Goal: Information Seeking & Learning: Check status

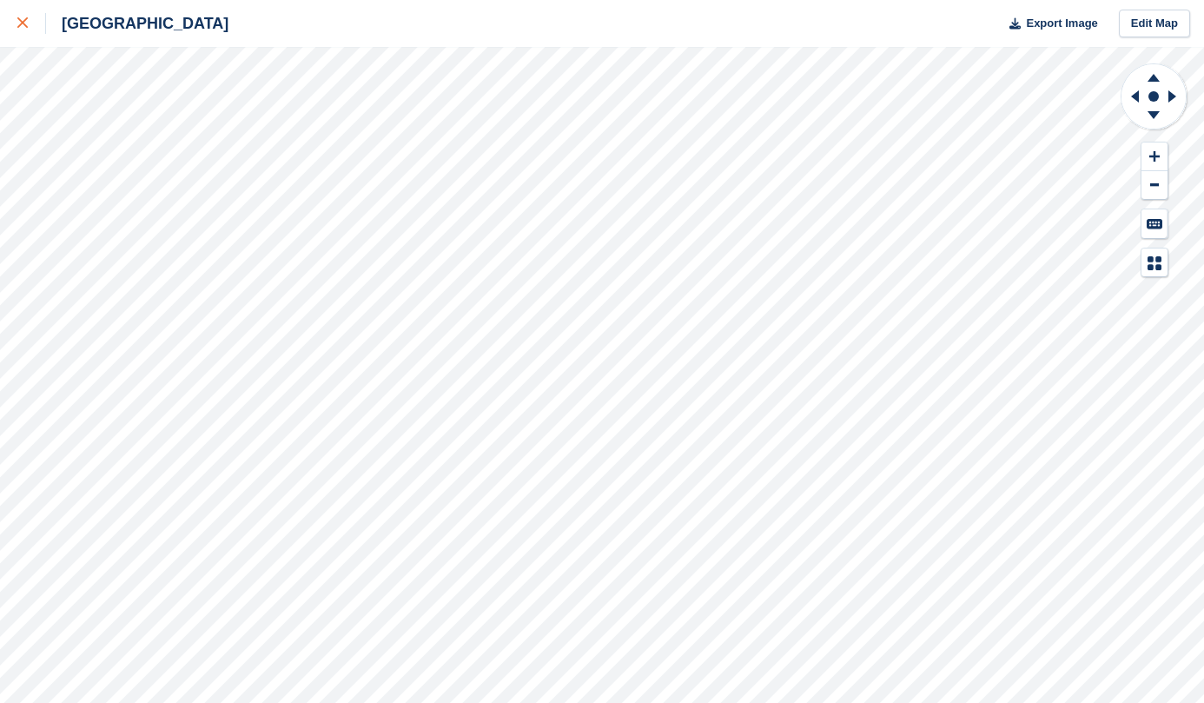
click at [29, 9] on link at bounding box center [23, 23] width 46 height 47
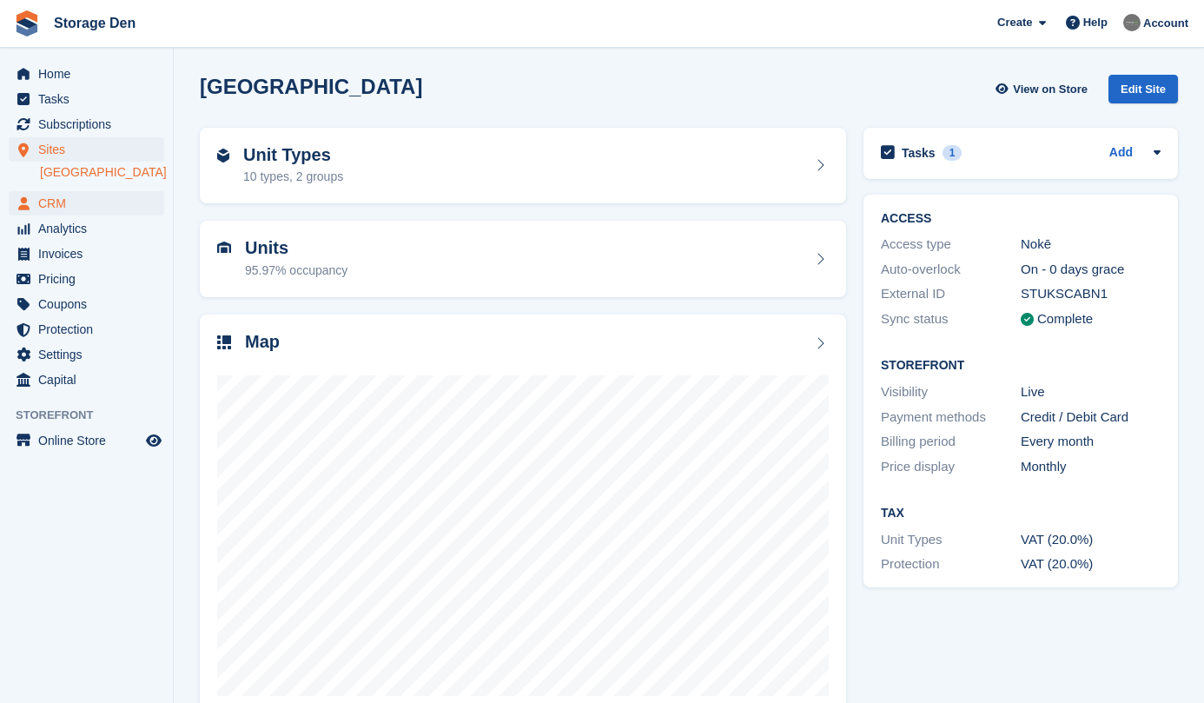
click at [82, 204] on span "CRM" at bounding box center [90, 203] width 104 height 24
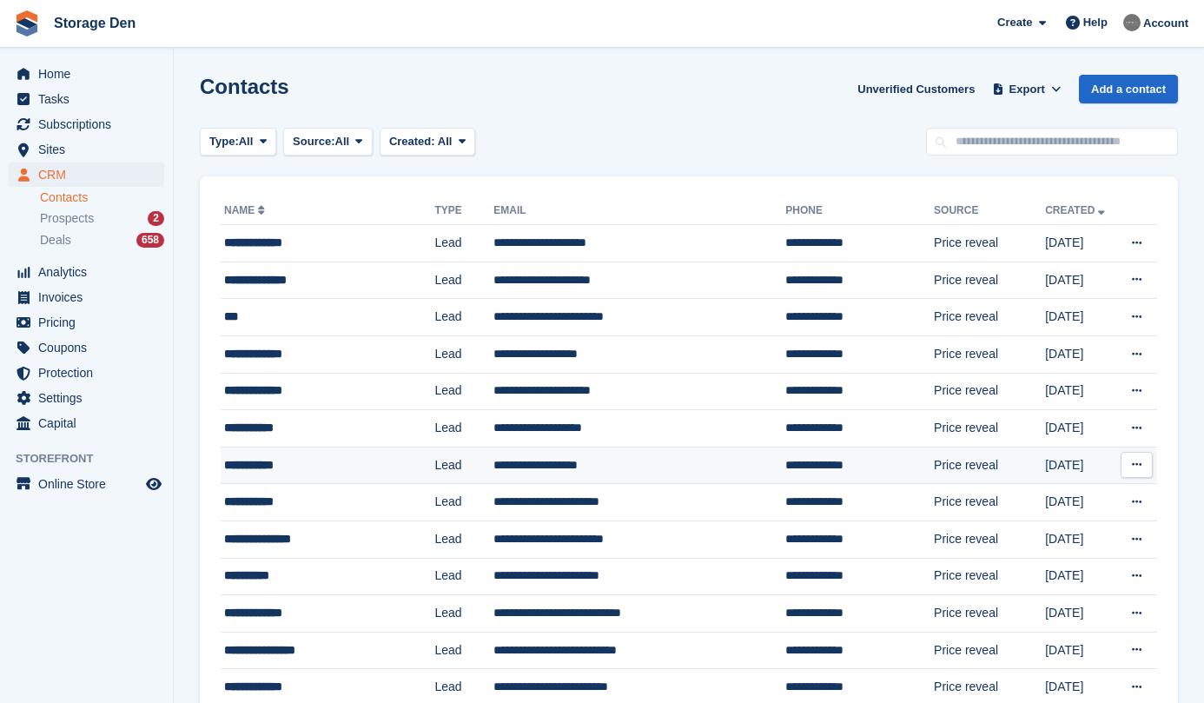
click at [327, 466] on div "**********" at bounding box center [318, 465] width 188 height 18
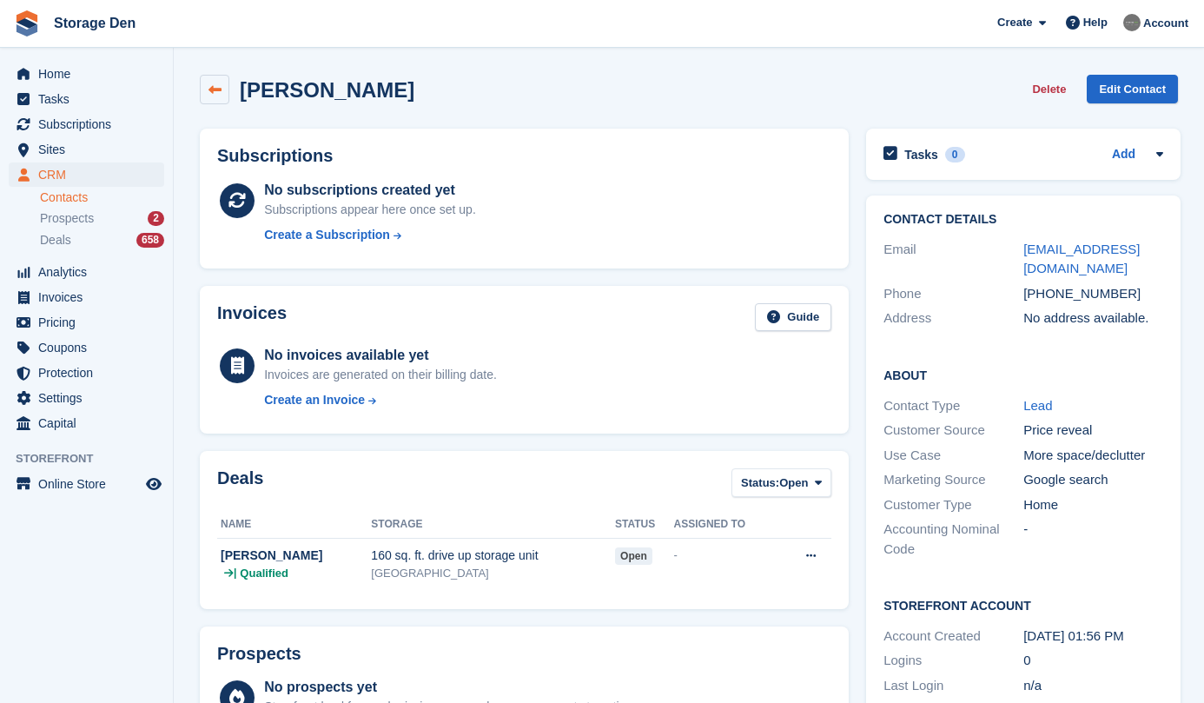
click at [211, 81] on link at bounding box center [215, 90] width 30 height 30
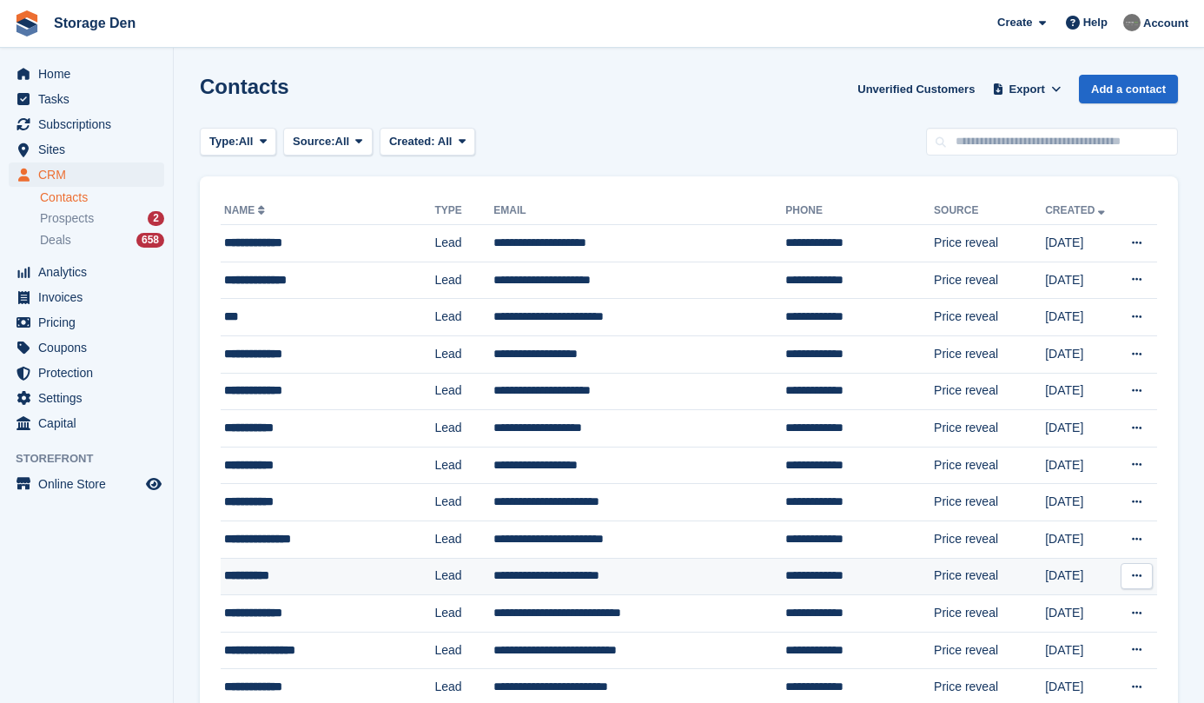
click at [315, 574] on div "**********" at bounding box center [318, 576] width 188 height 18
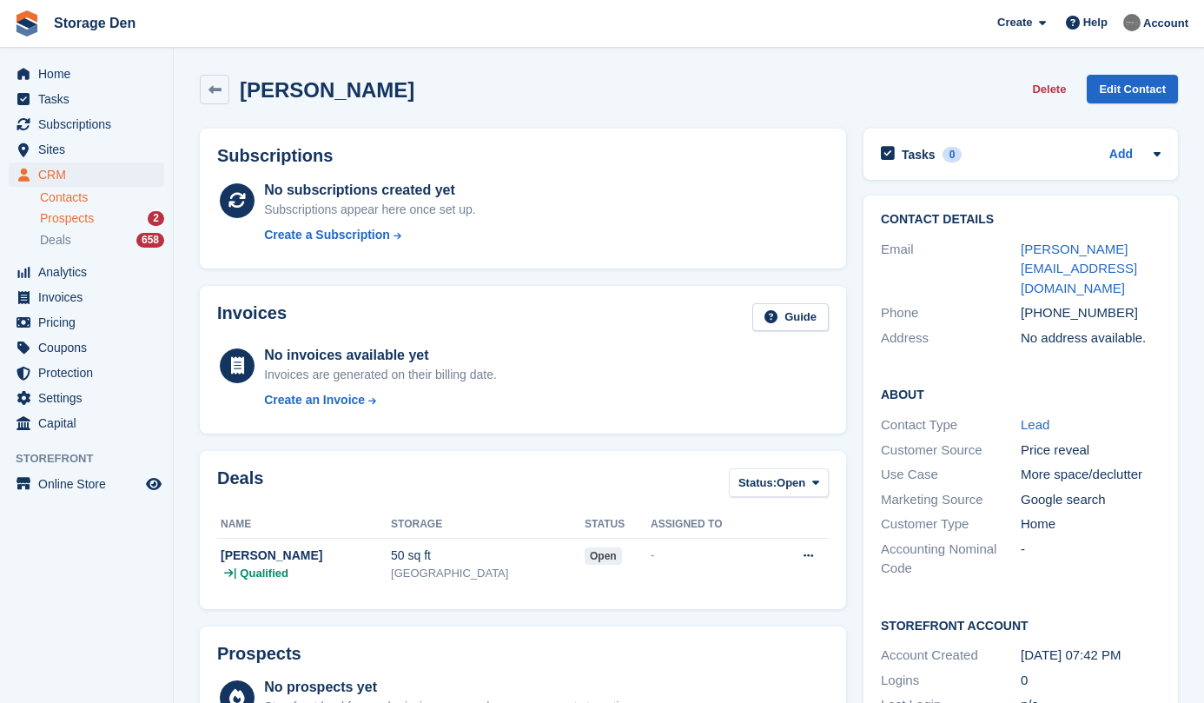
click at [111, 221] on div "Prospects 2" at bounding box center [102, 218] width 124 height 17
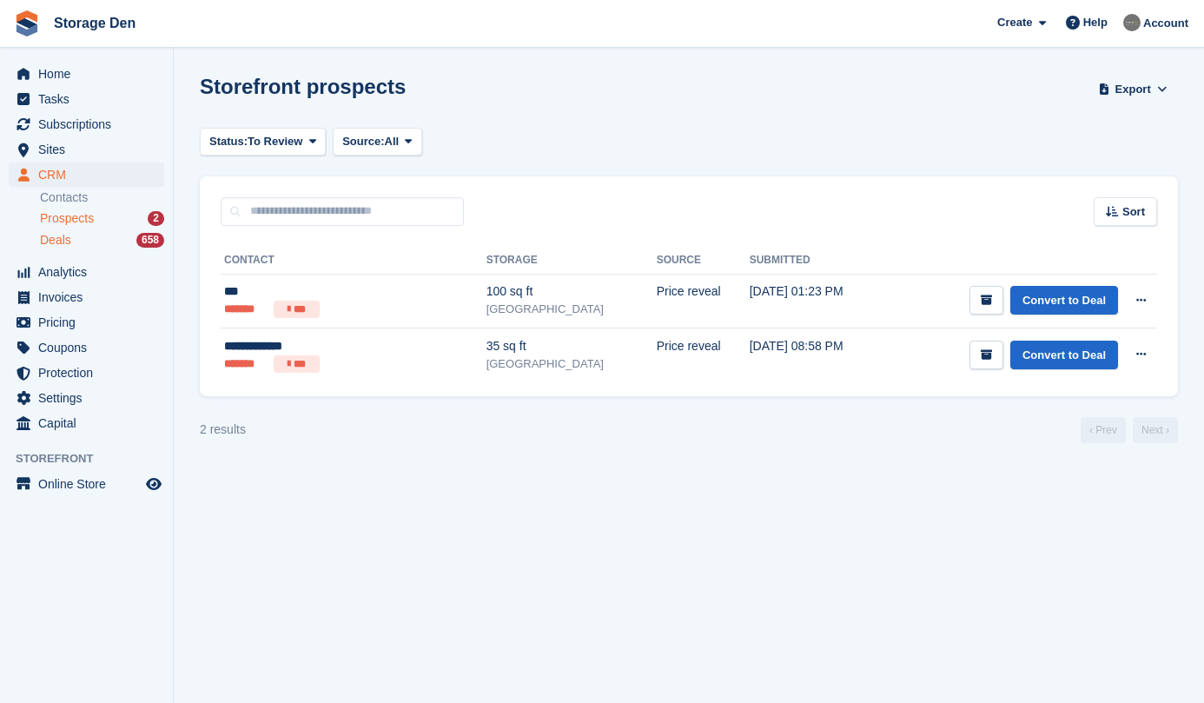
click at [76, 238] on div "Deals 658" at bounding box center [102, 240] width 124 height 17
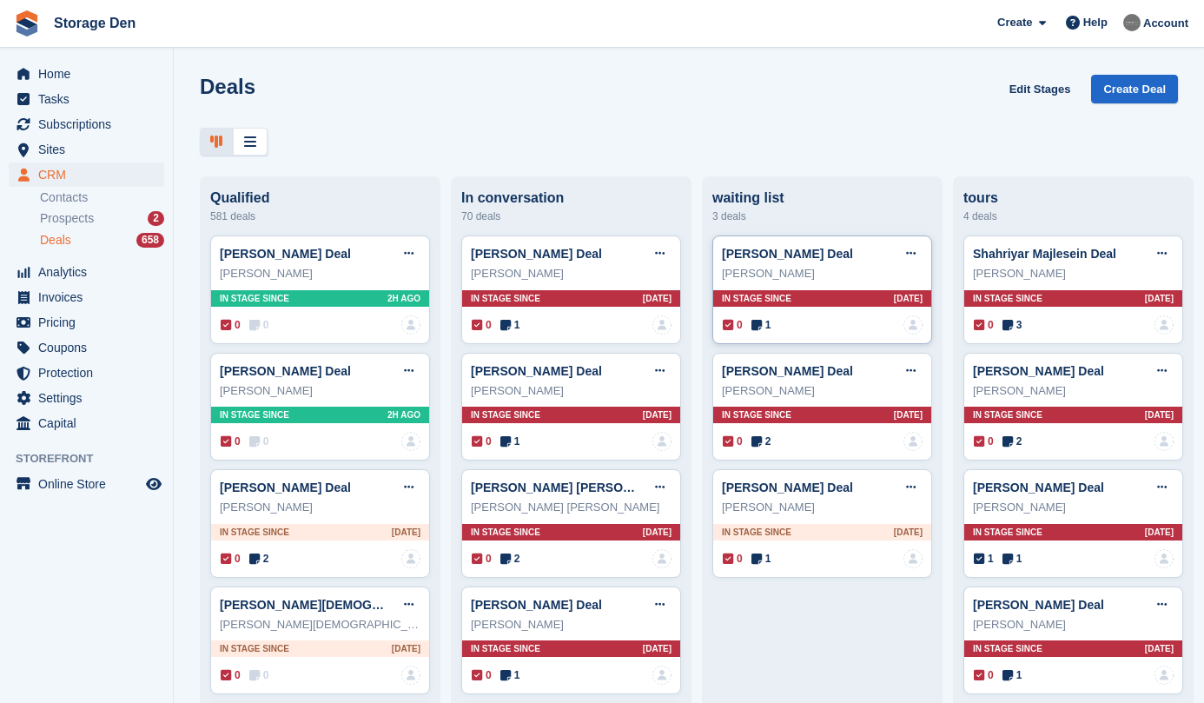
click at [756, 322] on icon at bounding box center [757, 325] width 10 height 12
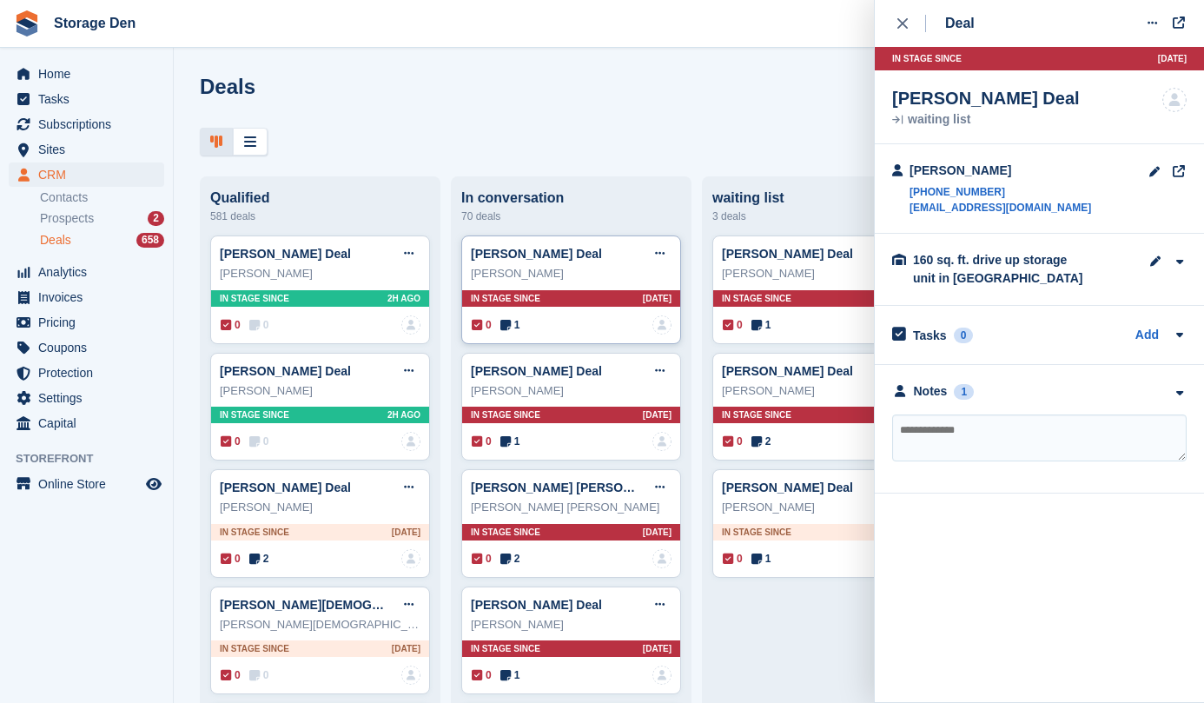
click at [510, 327] on icon at bounding box center [506, 325] width 10 height 12
click at [506, 448] on span "1" at bounding box center [511, 442] width 20 height 16
click at [927, 395] on div "Notes" at bounding box center [931, 391] width 34 height 18
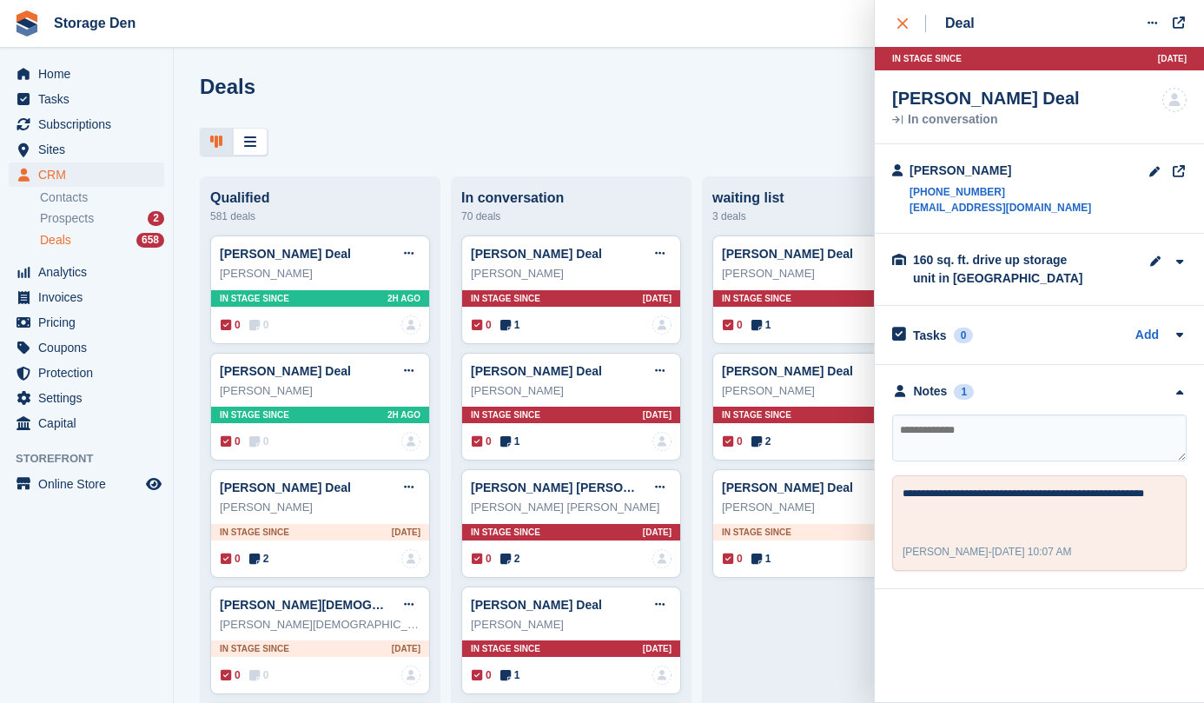
click at [902, 24] on icon "close" at bounding box center [903, 23] width 10 height 10
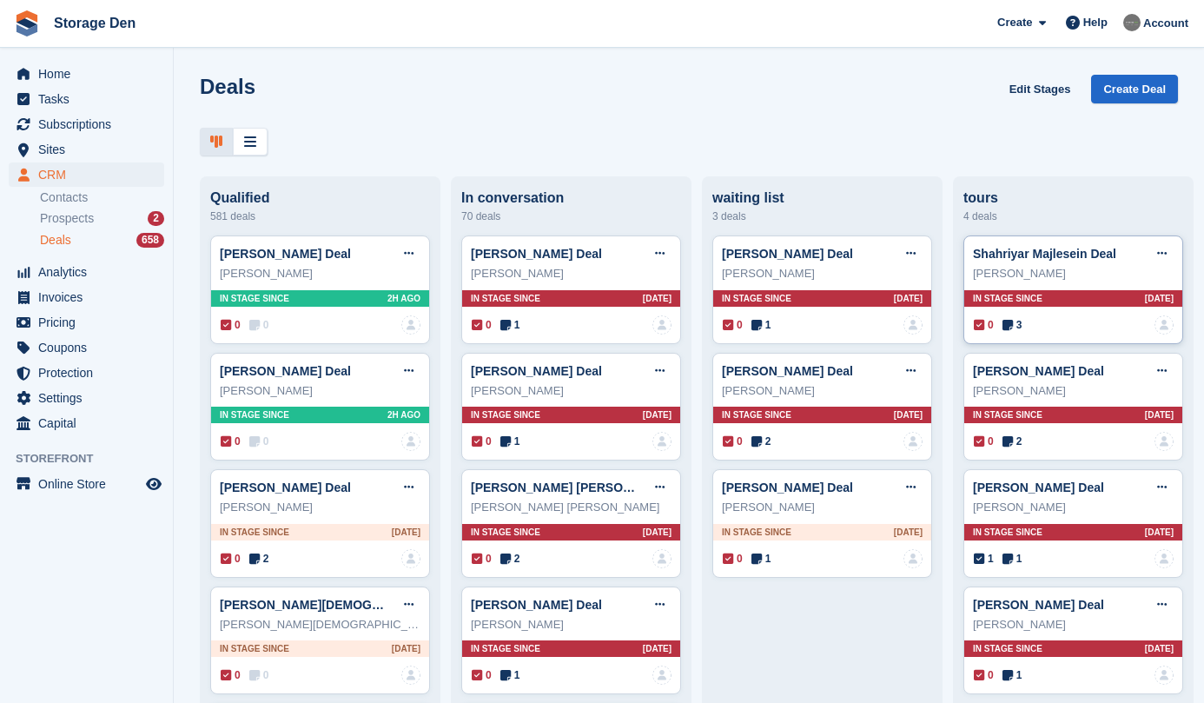
click at [1009, 325] on icon at bounding box center [1008, 325] width 10 height 12
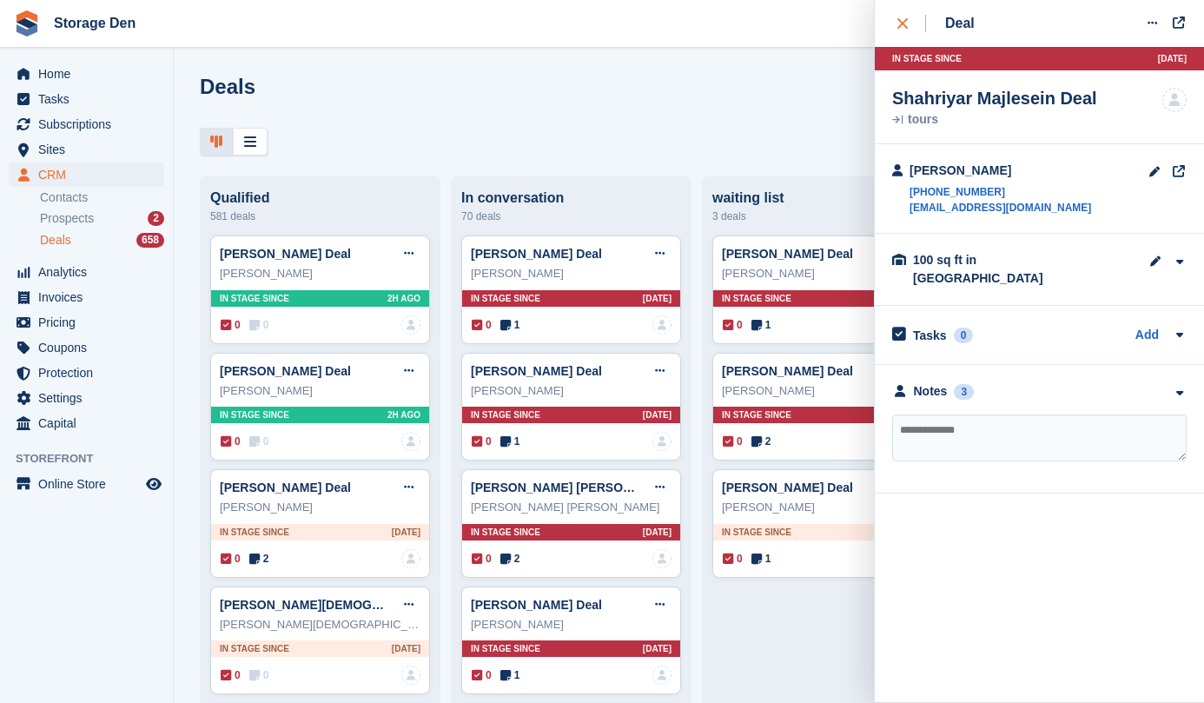
click at [901, 24] on icon "close" at bounding box center [903, 23] width 10 height 10
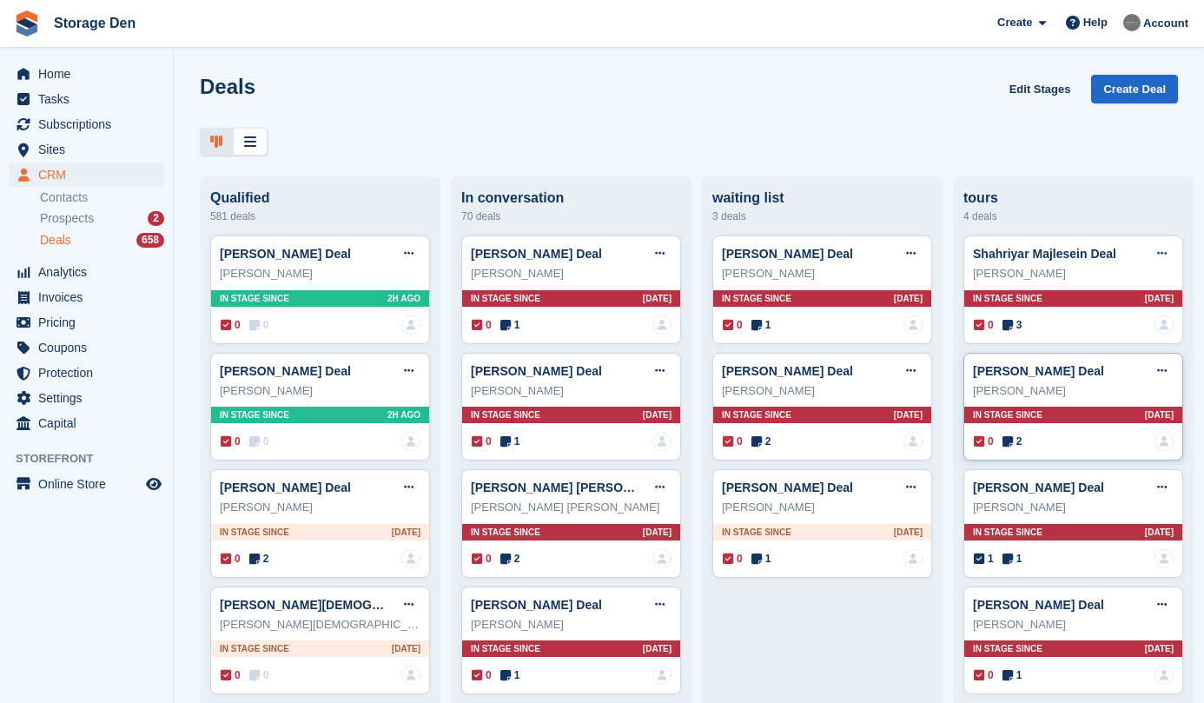
click at [1019, 432] on div "0 2 No one is assigned to this deal" at bounding box center [1074, 441] width 200 height 19
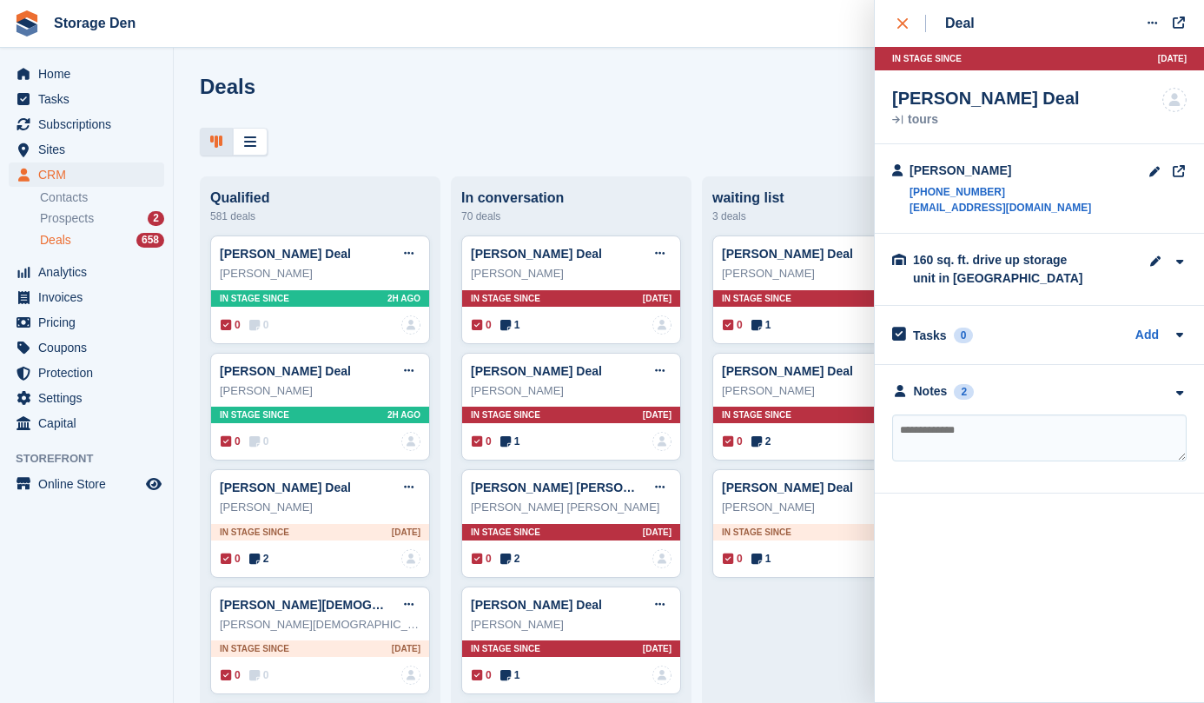
click at [904, 29] on div "close" at bounding box center [912, 23] width 29 height 17
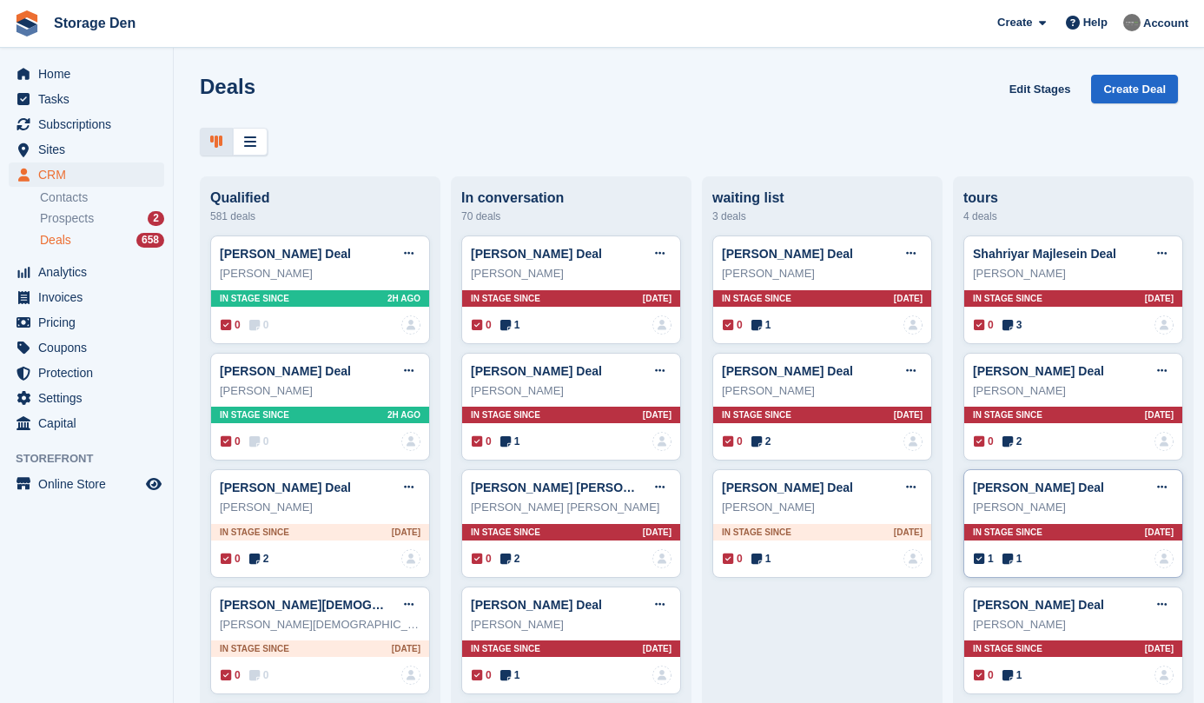
click at [1018, 564] on span "1" at bounding box center [1013, 559] width 20 height 16
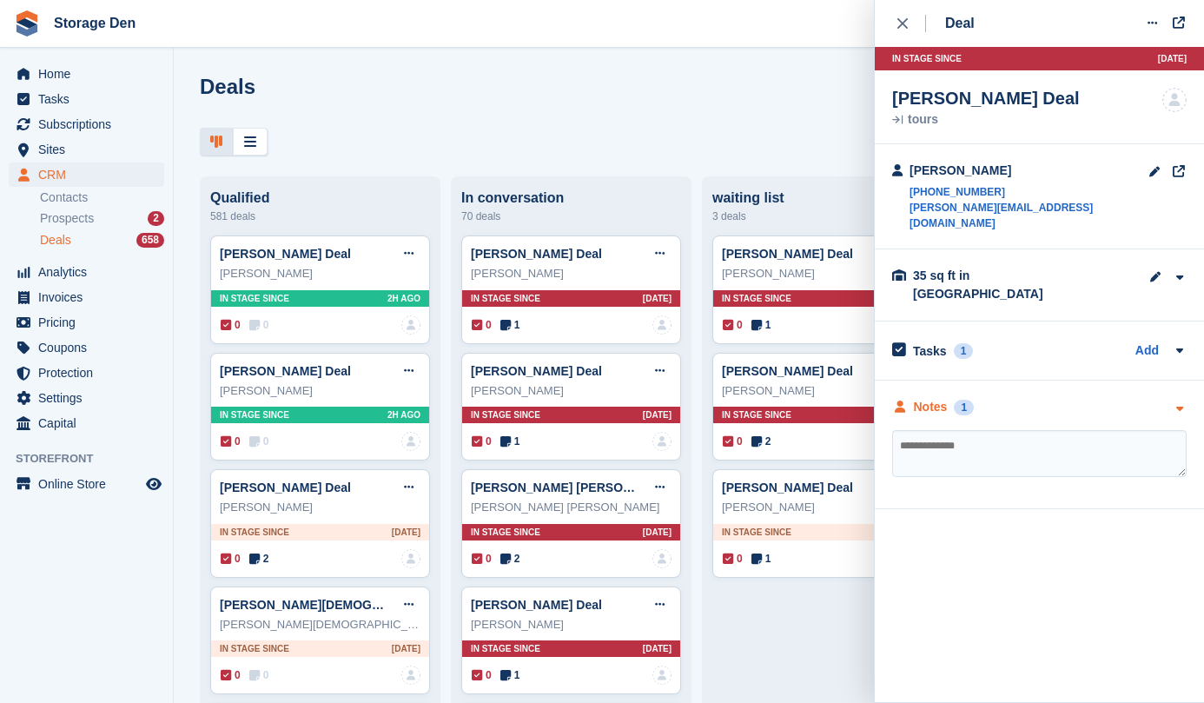
click at [919, 398] on div "Notes" at bounding box center [931, 407] width 34 height 18
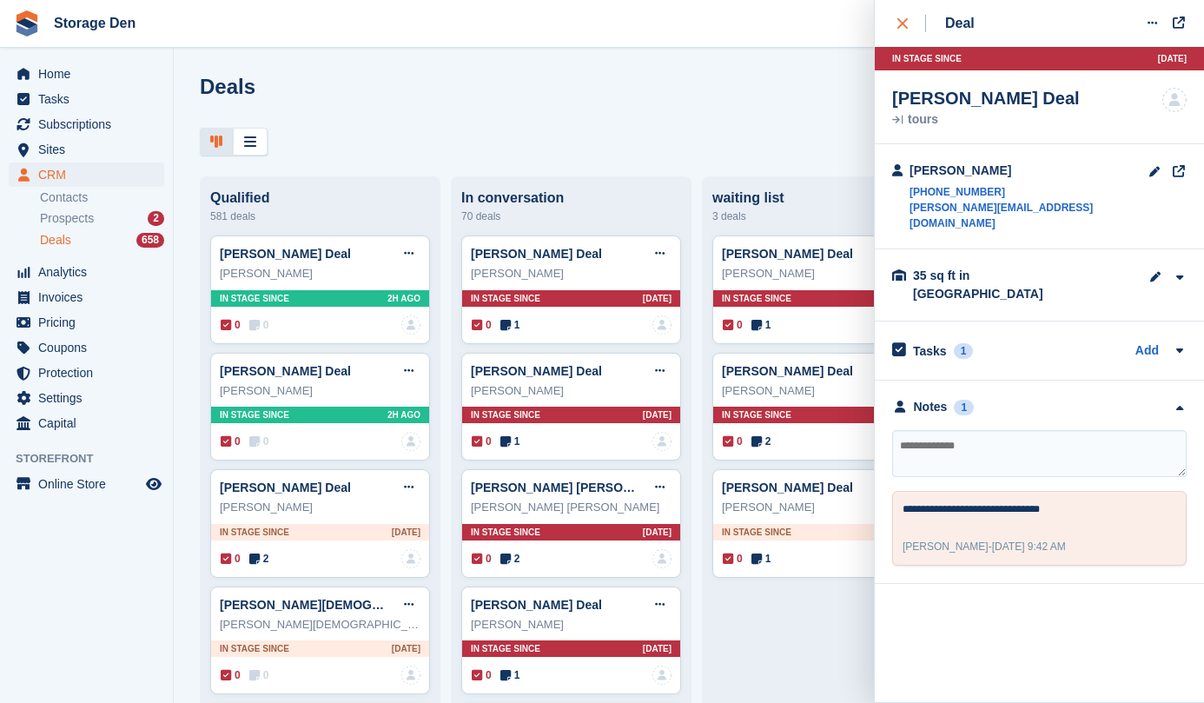
click at [905, 28] on icon "close" at bounding box center [903, 23] width 10 height 10
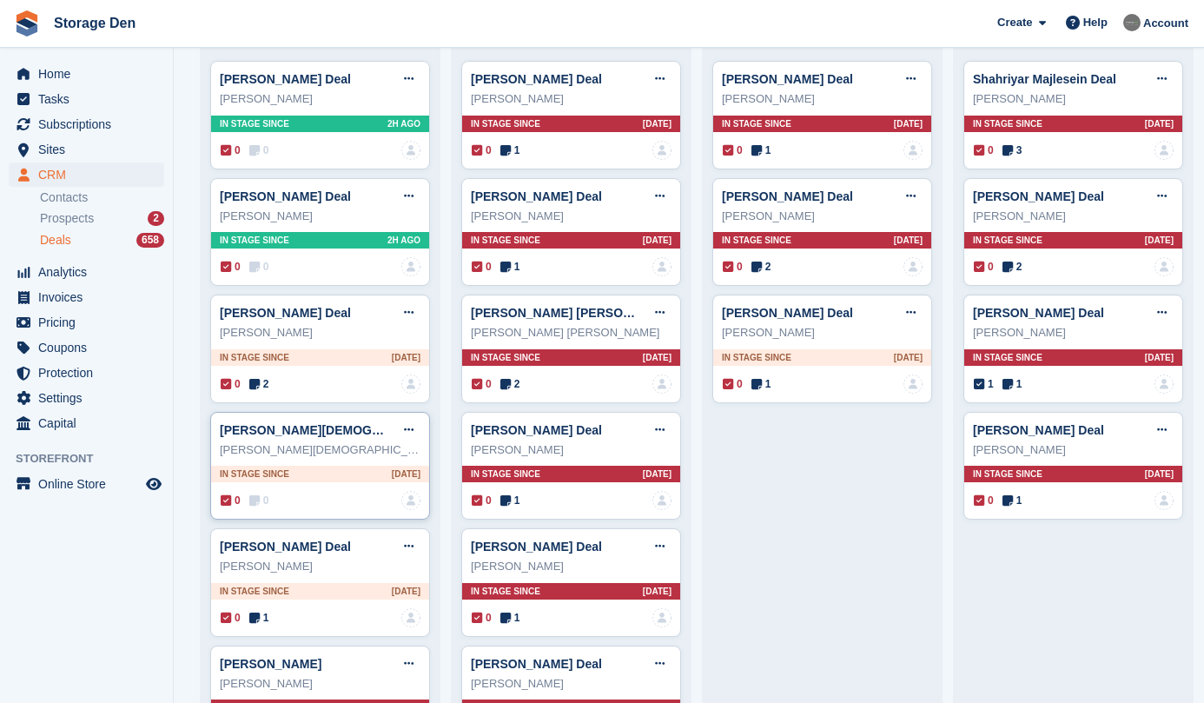
scroll to position [1019, 0]
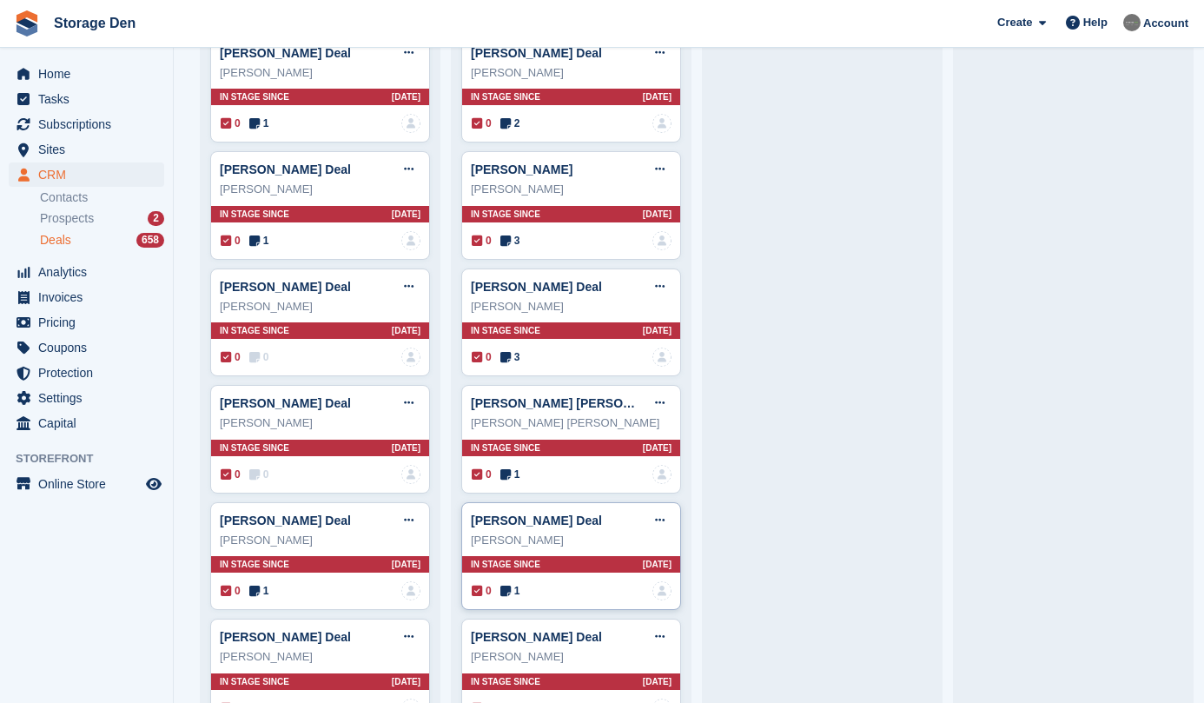
click at [508, 589] on icon at bounding box center [506, 591] width 10 height 12
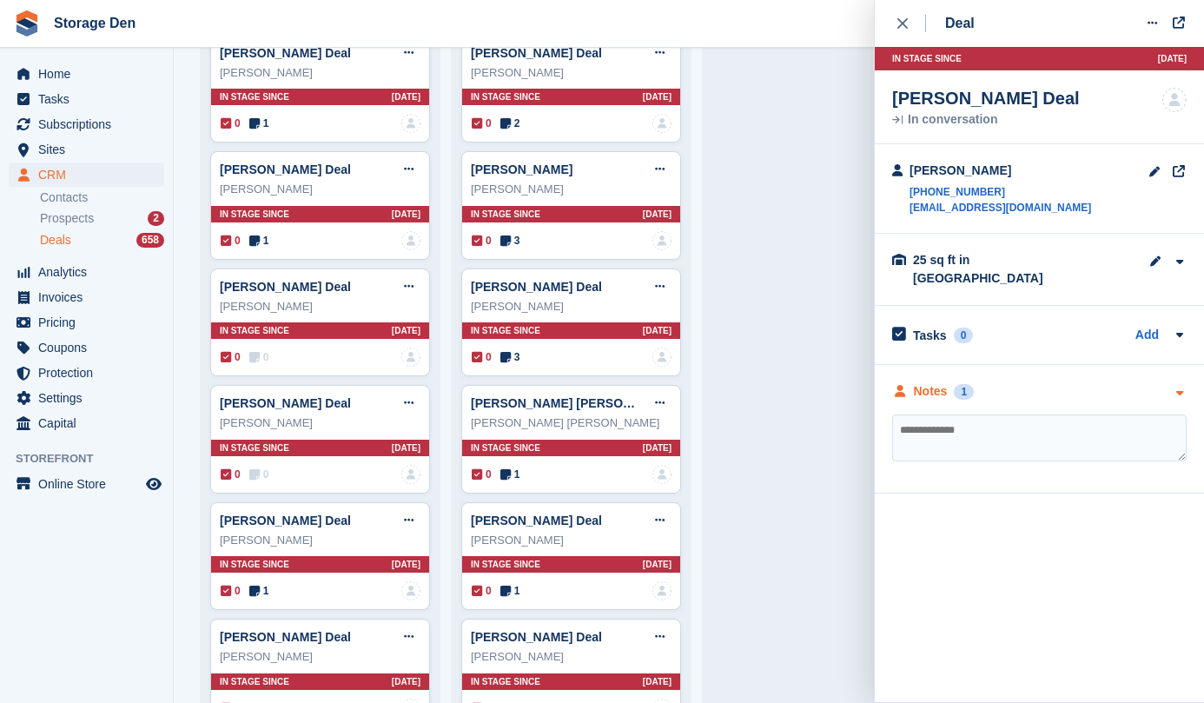
click at [939, 382] on div "Notes" at bounding box center [931, 391] width 34 height 18
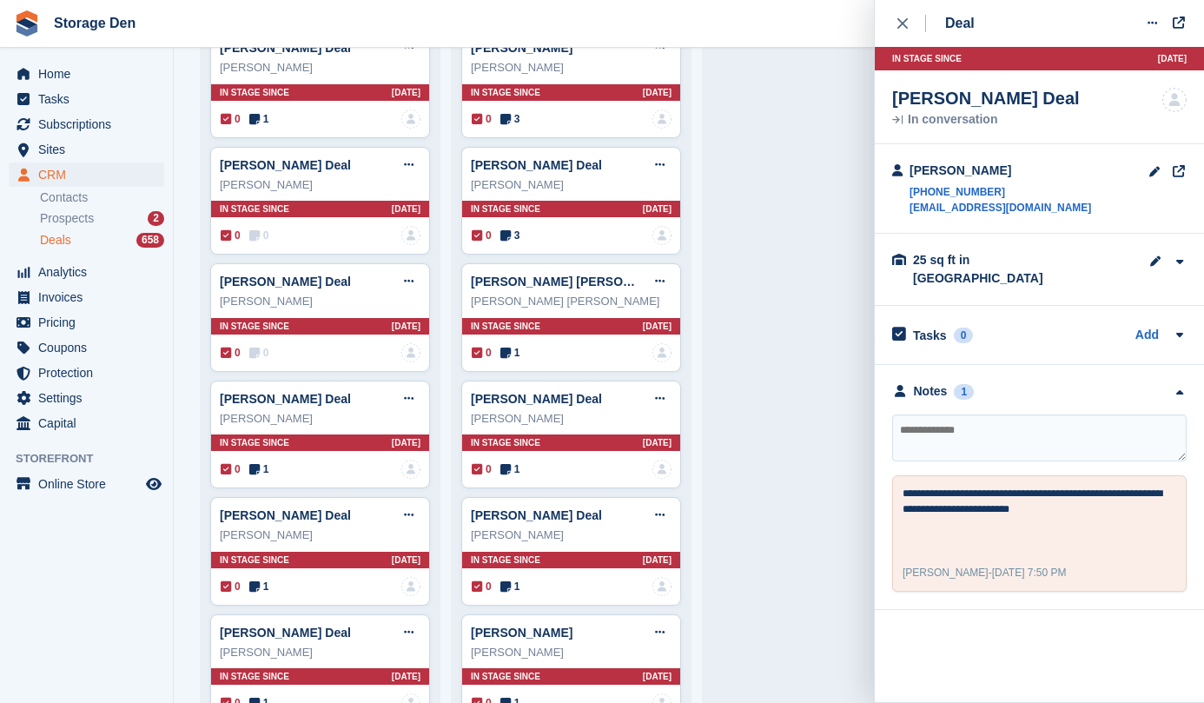
scroll to position [1005, 0]
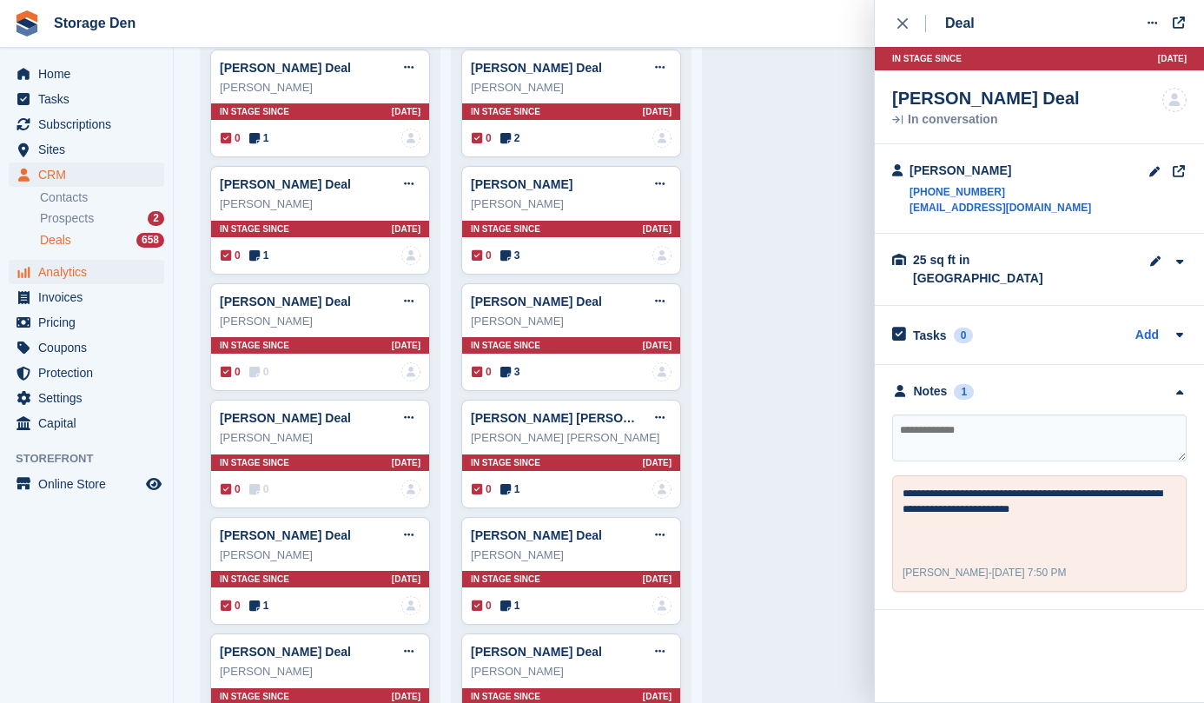
click at [100, 277] on span "Analytics" at bounding box center [90, 272] width 104 height 24
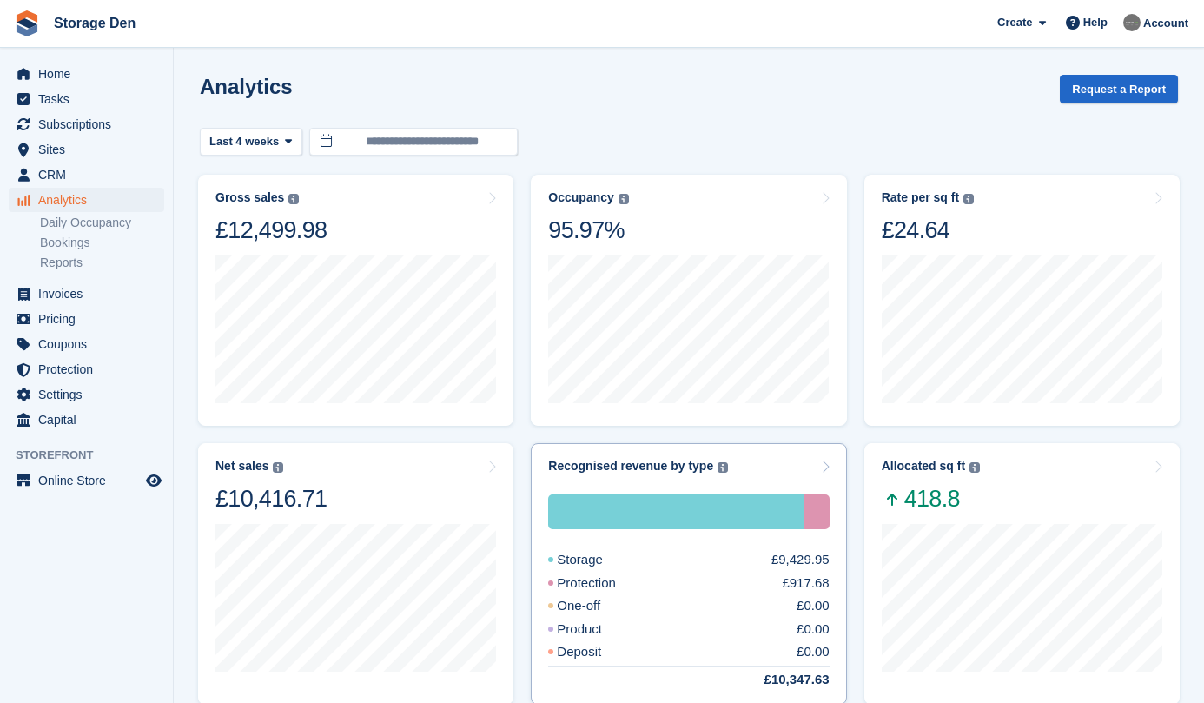
click at [591, 455] on div "Recognised revenue by type The sum of all finalised invoices, after discount an…" at bounding box center [688, 574] width 315 height 262
click at [623, 469] on div "Recognised revenue by type" at bounding box center [630, 466] width 165 height 15
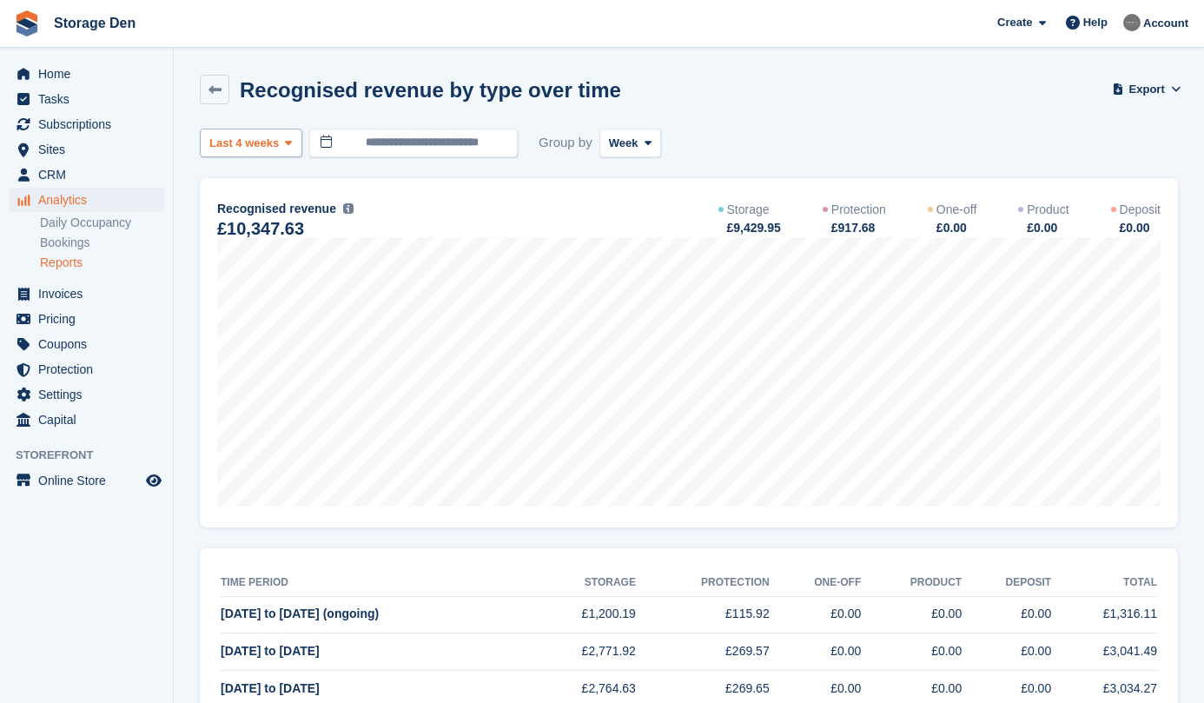
click at [272, 138] on span "Last 4 weeks" at bounding box center [244, 143] width 70 height 17
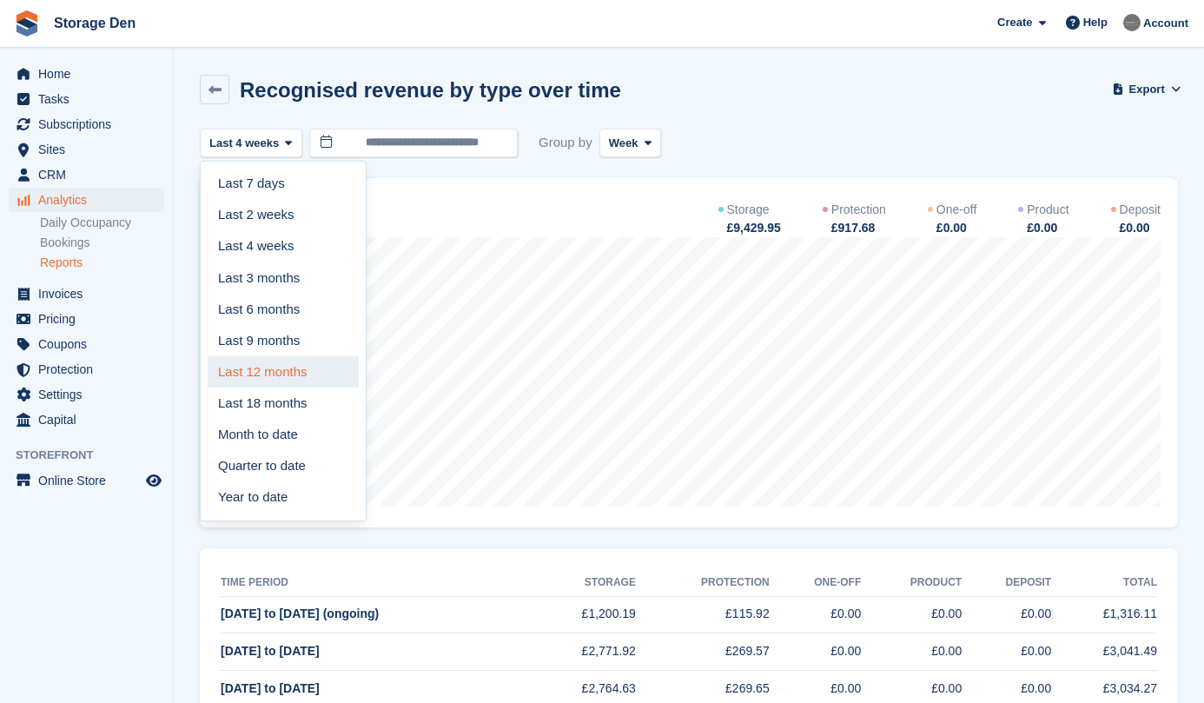
click at [303, 370] on link "Last 12 months" at bounding box center [283, 371] width 151 height 31
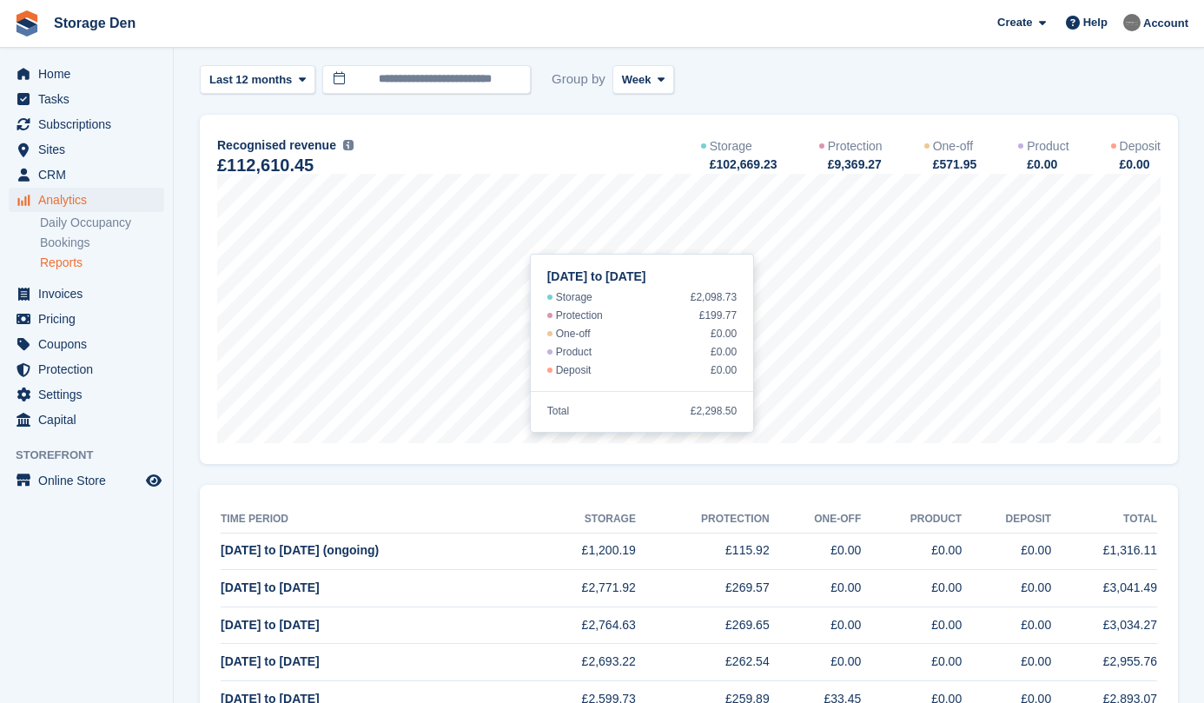
scroll to position [77, 0]
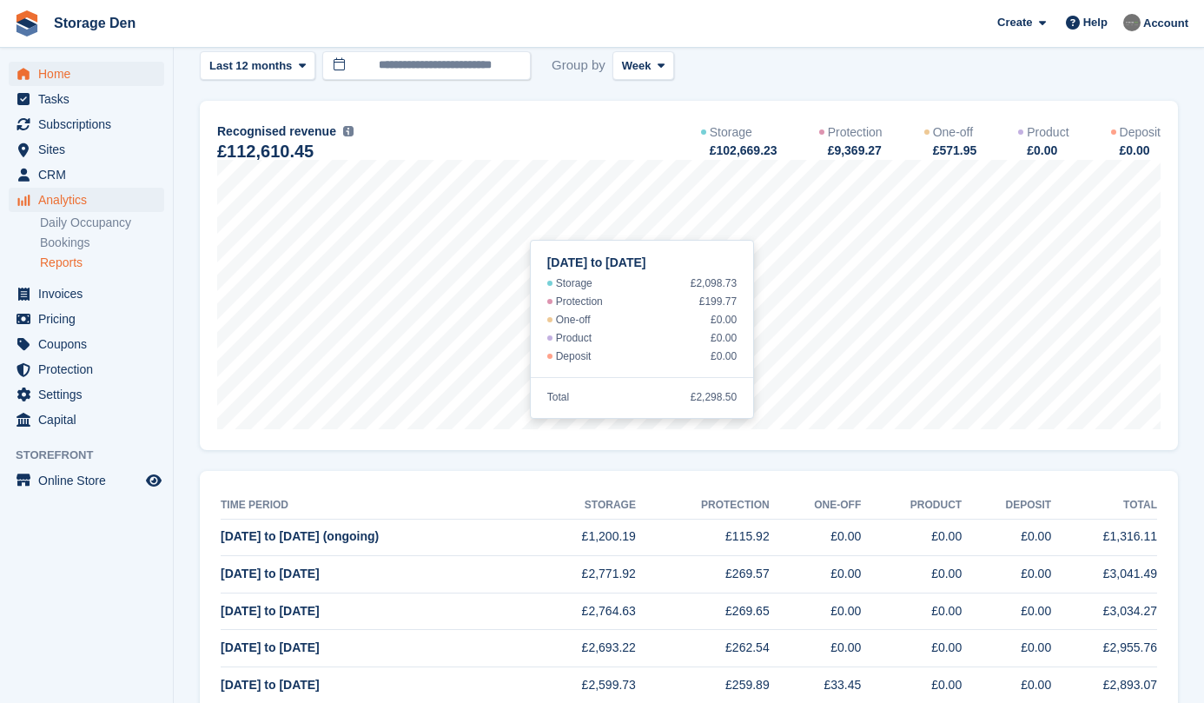
click at [89, 78] on span "Home" at bounding box center [90, 74] width 104 height 24
